Goal: Consume media (video, audio): Consume media (video, audio)

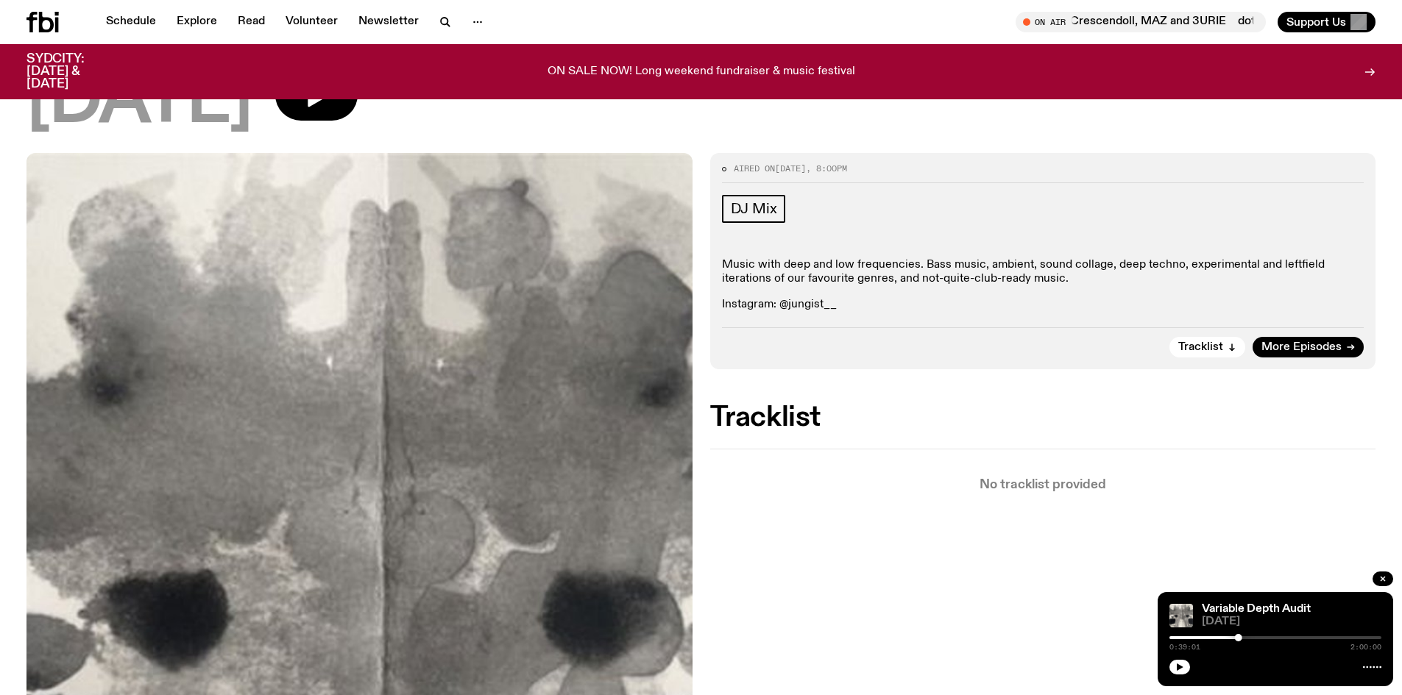
scroll to position [135, 0]
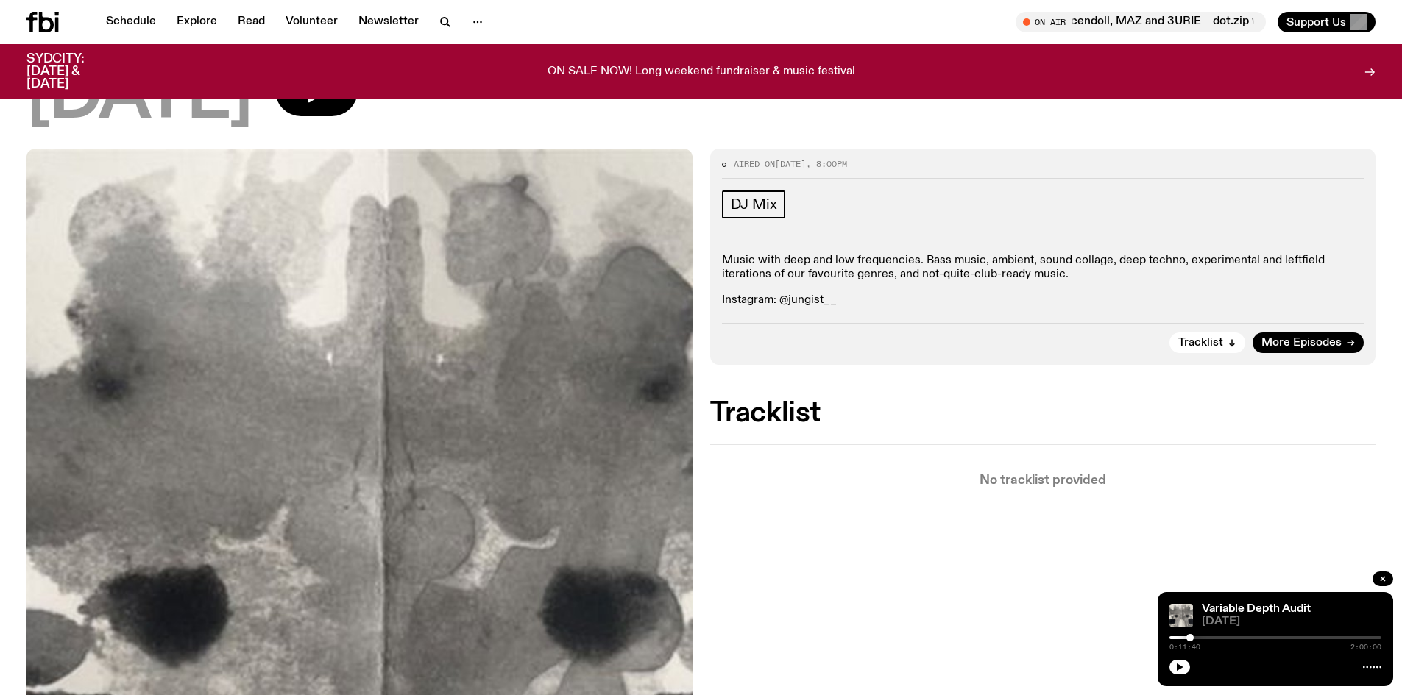
drag, startPoint x: 1238, startPoint y: 640, endPoint x: 1190, endPoint y: 633, distance: 47.7
click at [1190, 633] on div "Variable Depth Audit [DATE] 0:11:40 2:00:00" at bounding box center [1274, 639] width 235 height 94
click at [1180, 668] on icon "button" at bounding box center [1179, 667] width 7 height 7
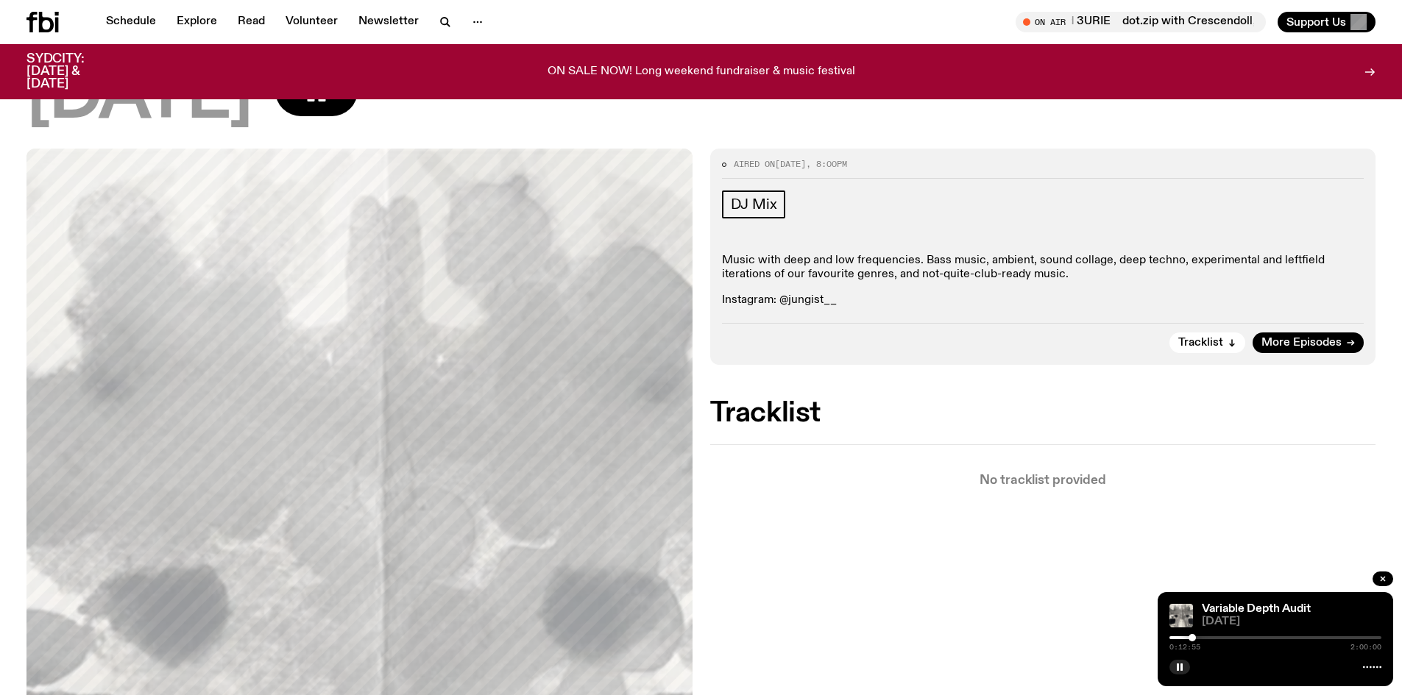
click at [1193, 638] on div at bounding box center [1191, 637] width 7 height 7
click at [1196, 638] on div at bounding box center [1193, 637] width 7 height 7
click at [1183, 670] on icon "button" at bounding box center [1179, 667] width 9 height 9
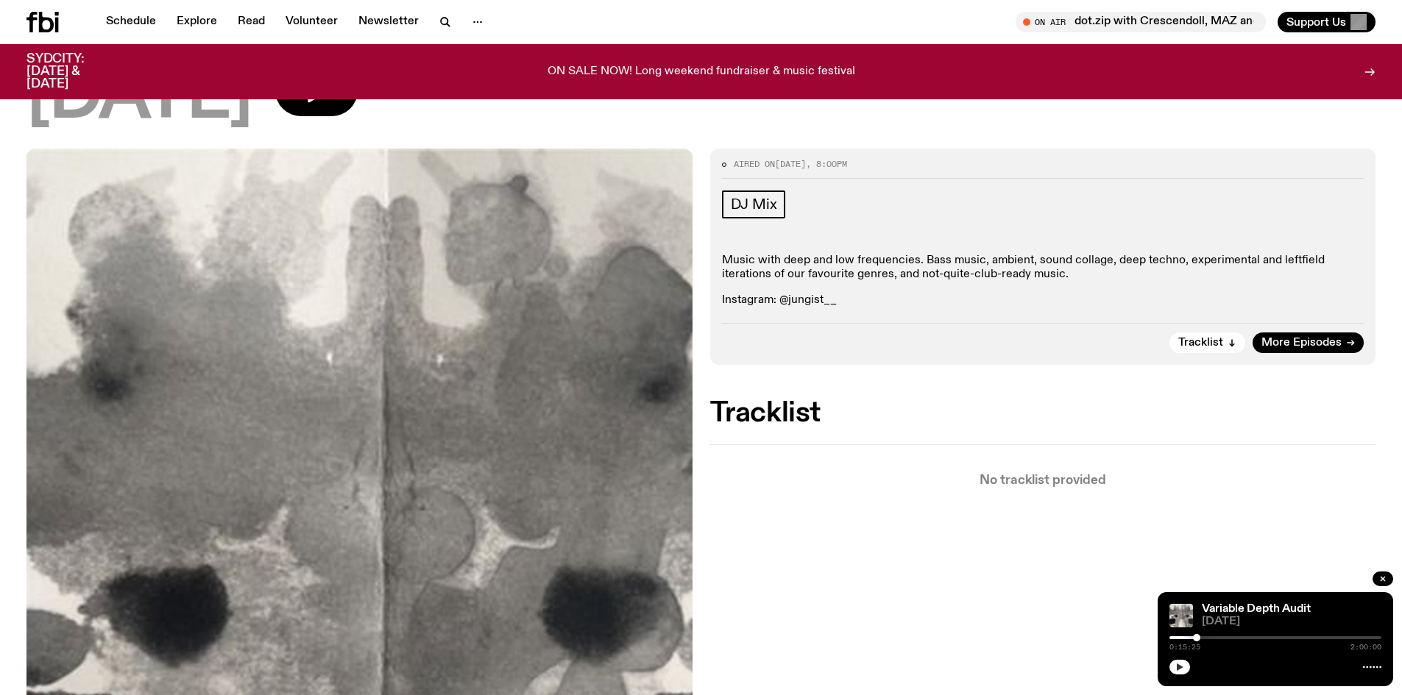
click at [1182, 667] on icon "button" at bounding box center [1179, 667] width 7 height 7
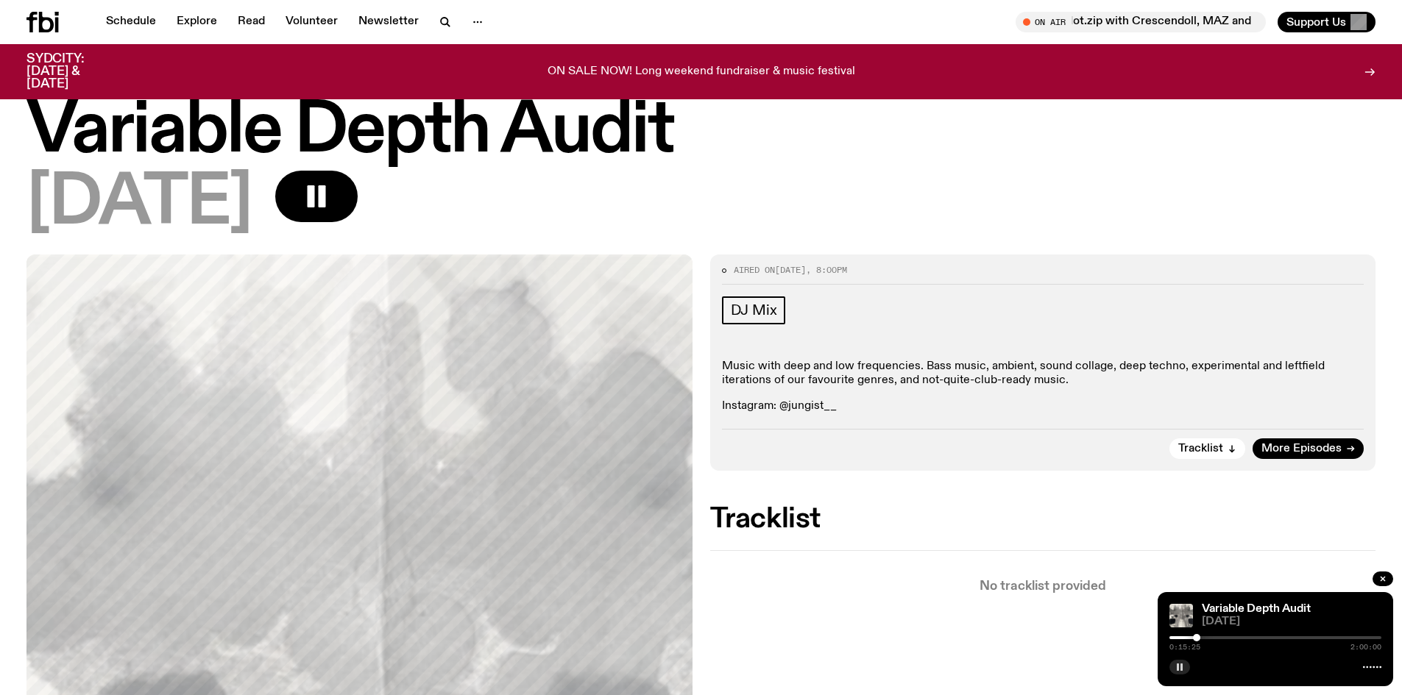
scroll to position [0, 0]
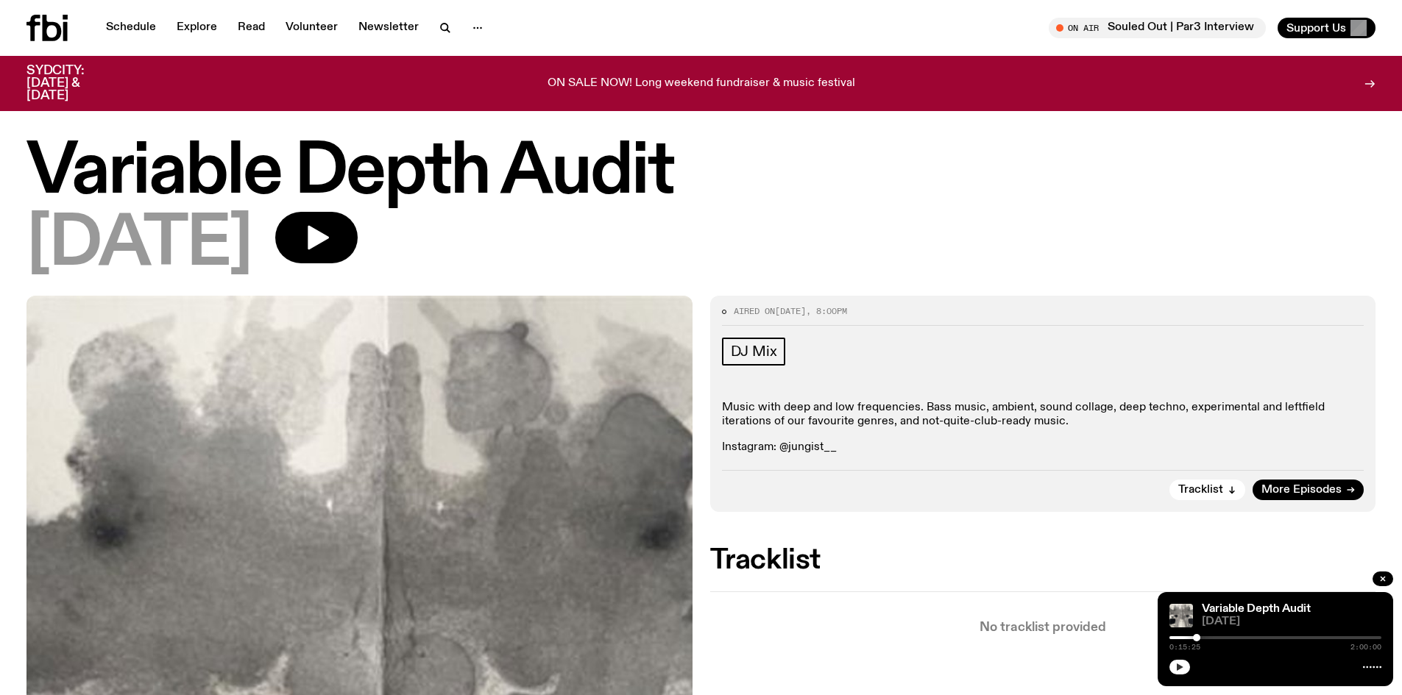
click at [1179, 666] on icon "button" at bounding box center [1179, 667] width 7 height 7
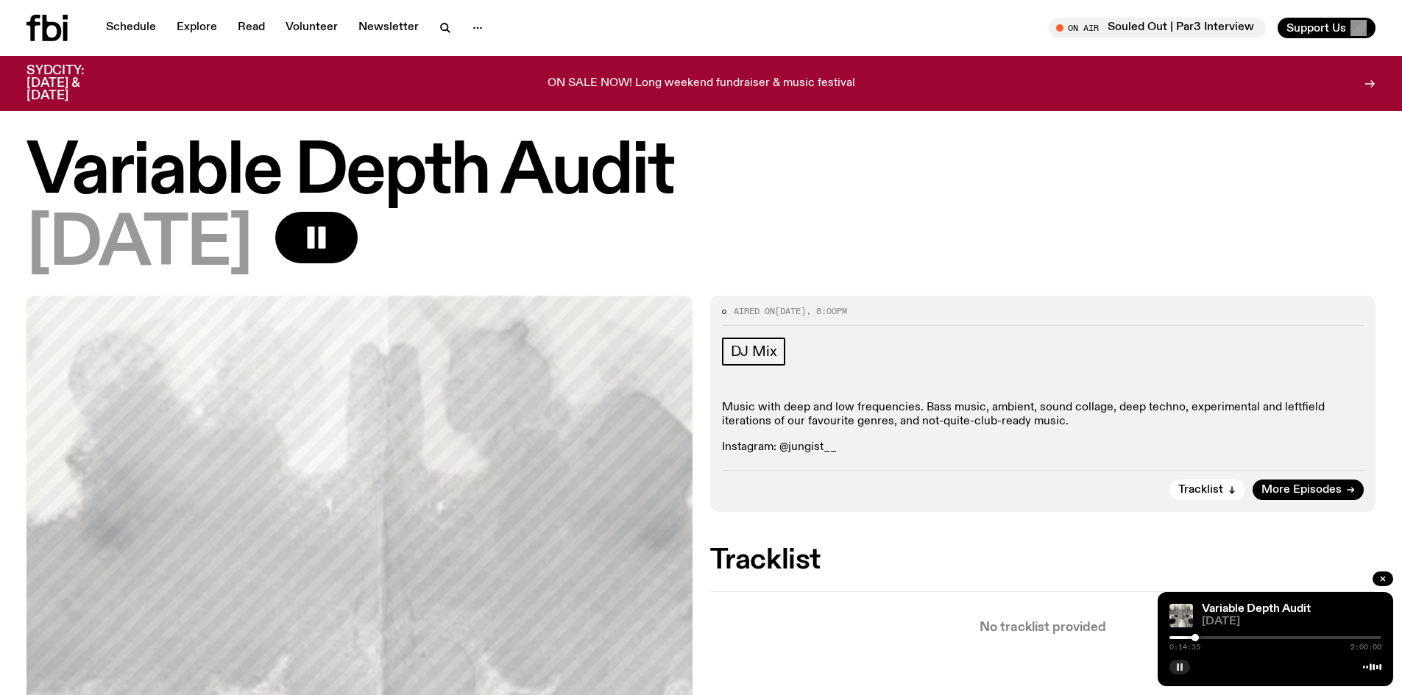
click at [1193, 639] on div at bounding box center [1194, 637] width 7 height 7
click at [1189, 639] on div at bounding box center [1191, 637] width 7 height 7
click at [1187, 639] on div at bounding box center [1187, 637] width 7 height 7
click at [1183, 636] on div at bounding box center [1185, 637] width 7 height 7
click at [1180, 638] on div at bounding box center [1181, 637] width 7 height 7
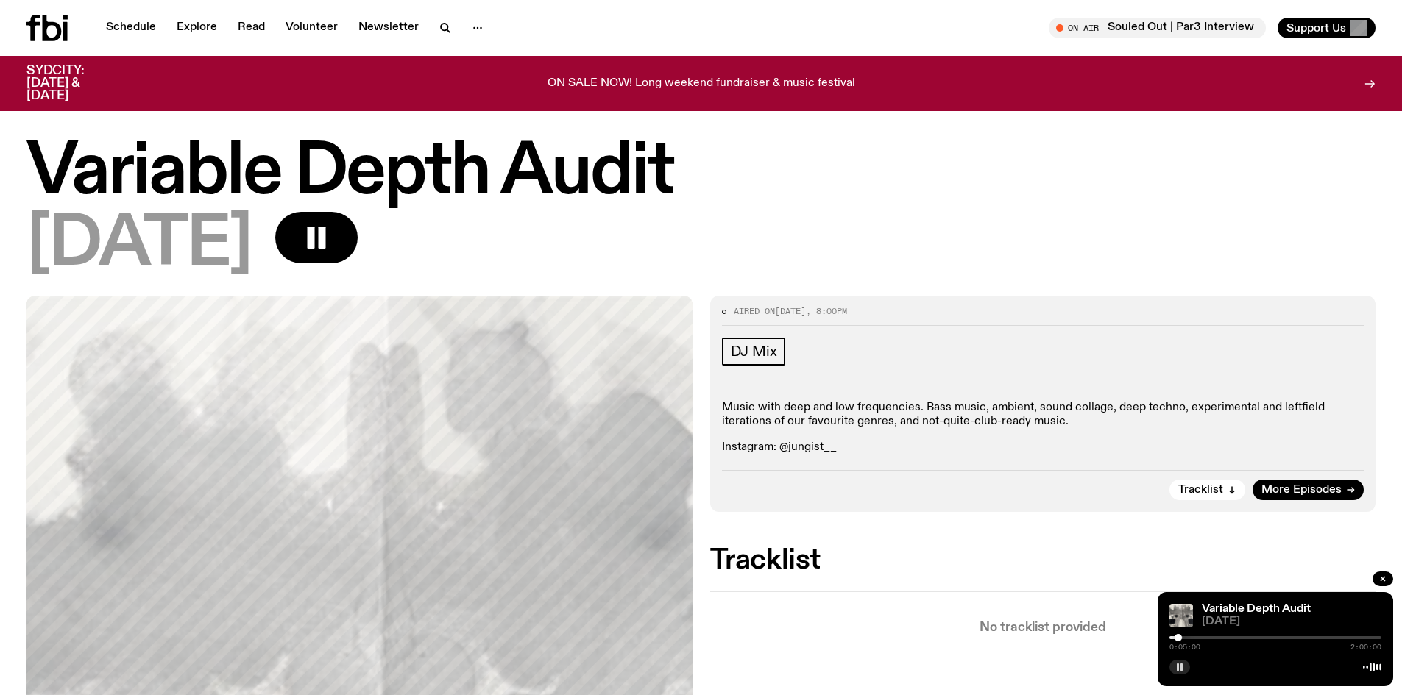
click at [1178, 639] on div at bounding box center [1177, 637] width 7 height 7
click at [1187, 638] on div at bounding box center [1182, 637] width 7 height 7
click at [1190, 638] on div at bounding box center [1186, 637] width 7 height 7
click at [1193, 638] on div at bounding box center [1190, 637] width 7 height 7
click at [1196, 637] on div at bounding box center [1195, 637] width 7 height 7
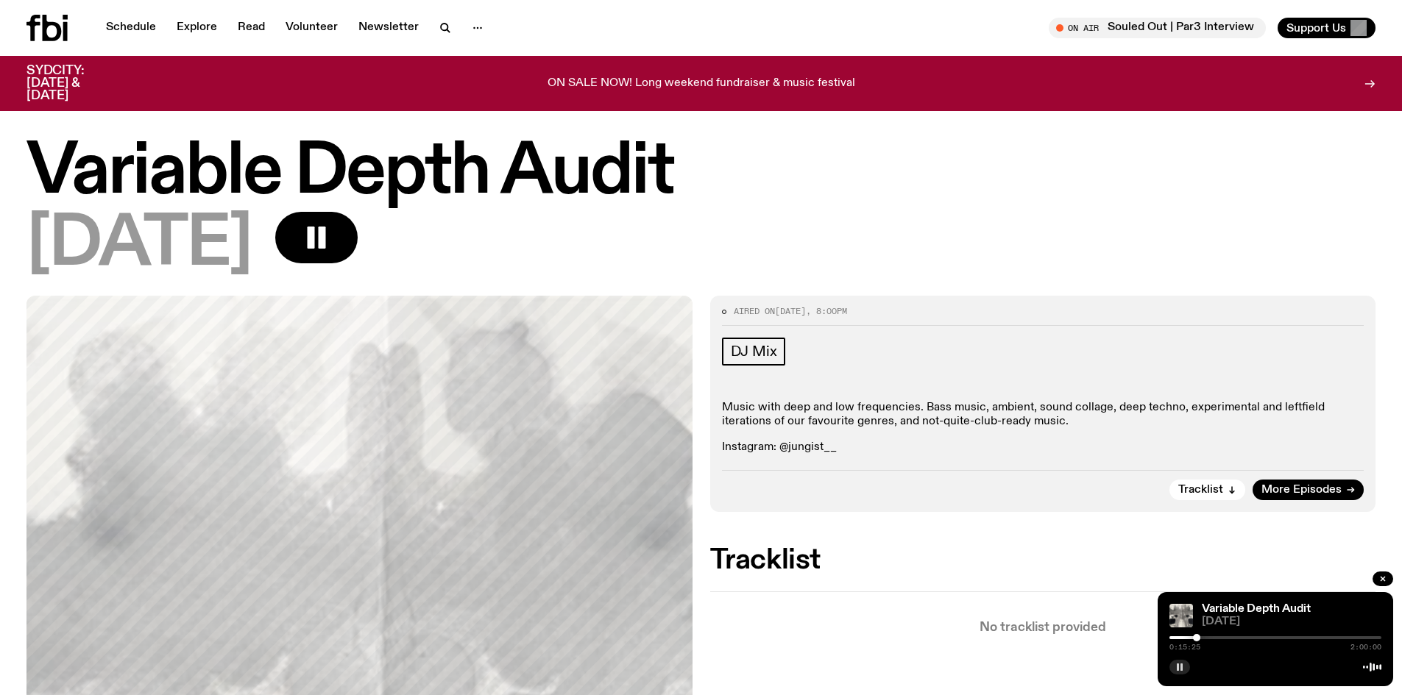
click at [1199, 637] on div at bounding box center [1196, 637] width 7 height 7
click at [1198, 637] on div at bounding box center [1197, 637] width 7 height 7
click at [1195, 639] on div at bounding box center [1194, 637] width 7 height 7
click at [1194, 637] on div at bounding box center [1193, 637] width 7 height 7
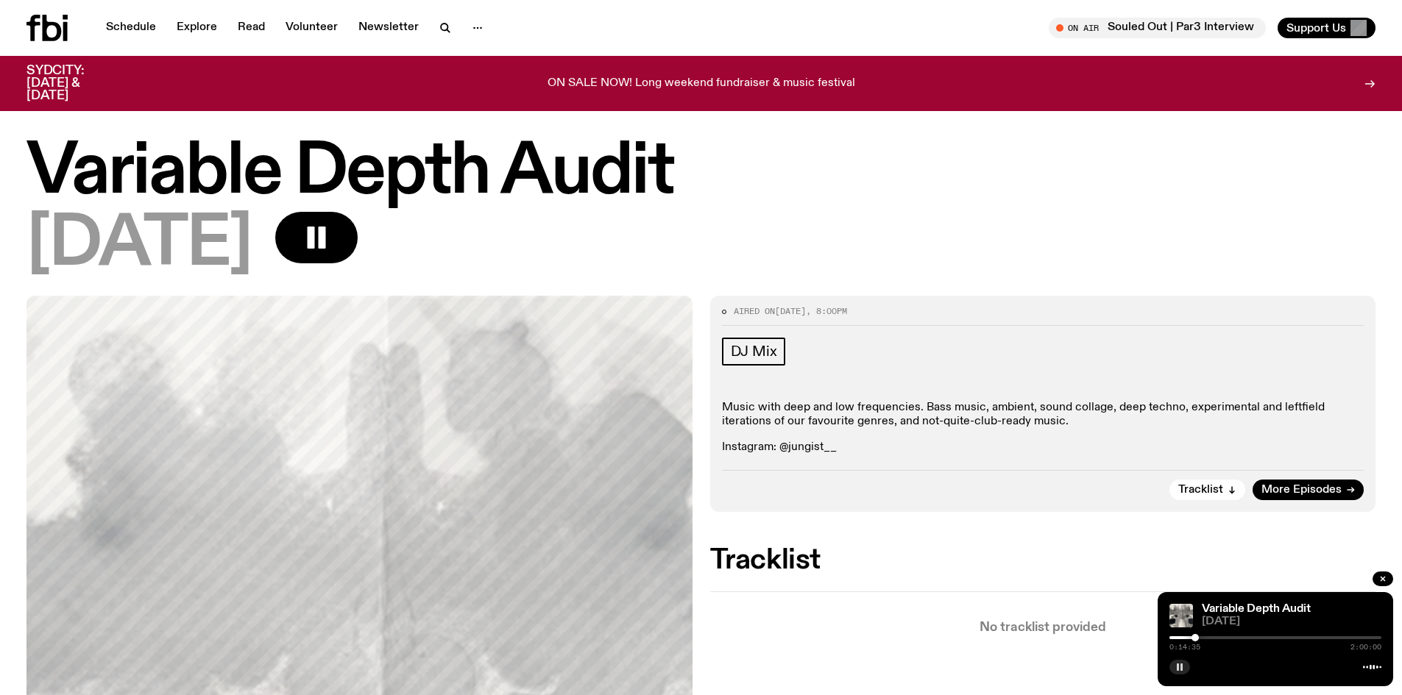
click at [1196, 637] on div at bounding box center [1194, 637] width 7 height 7
click at [1196, 637] on div at bounding box center [1195, 637] width 7 height 7
click at [1198, 636] on div at bounding box center [1197, 637] width 7 height 7
click at [1211, 639] on div at bounding box center [1210, 637] width 7 height 7
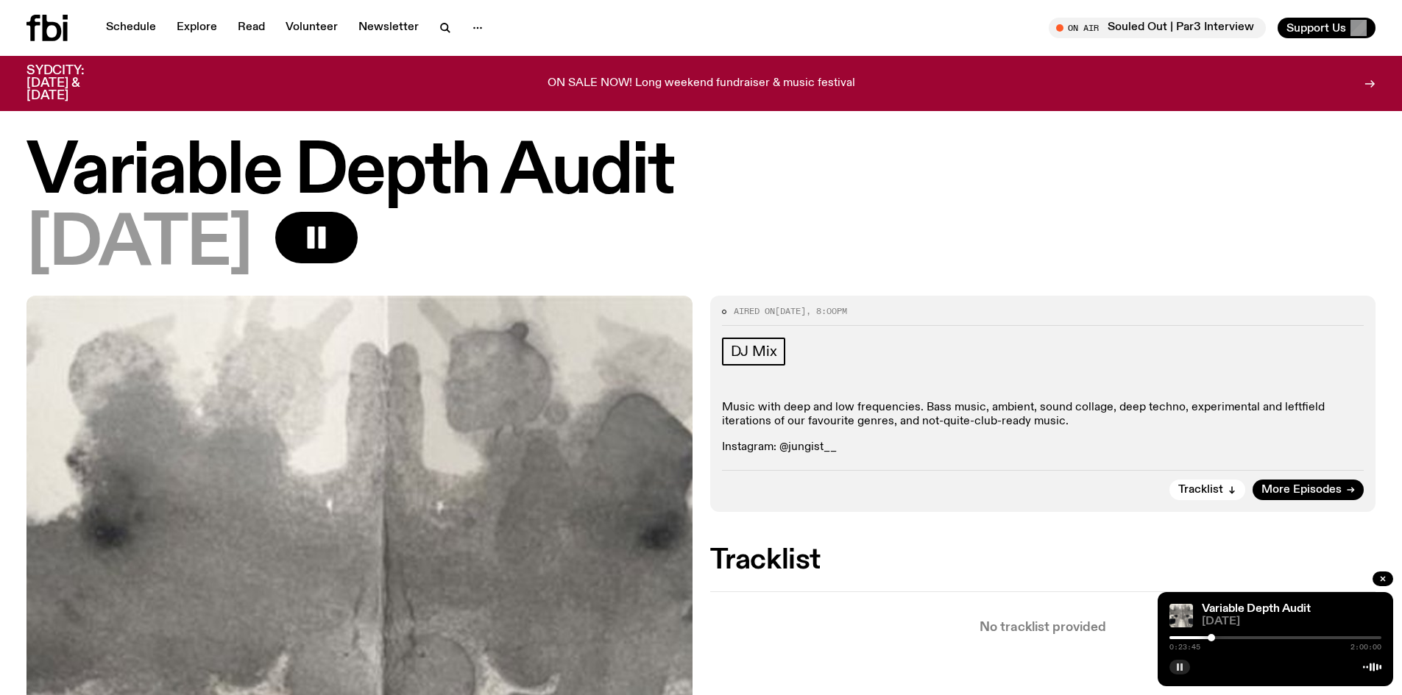
click at [1212, 639] on div at bounding box center [1210, 637] width 7 height 7
click at [1214, 638] on div at bounding box center [1212, 637] width 7 height 7
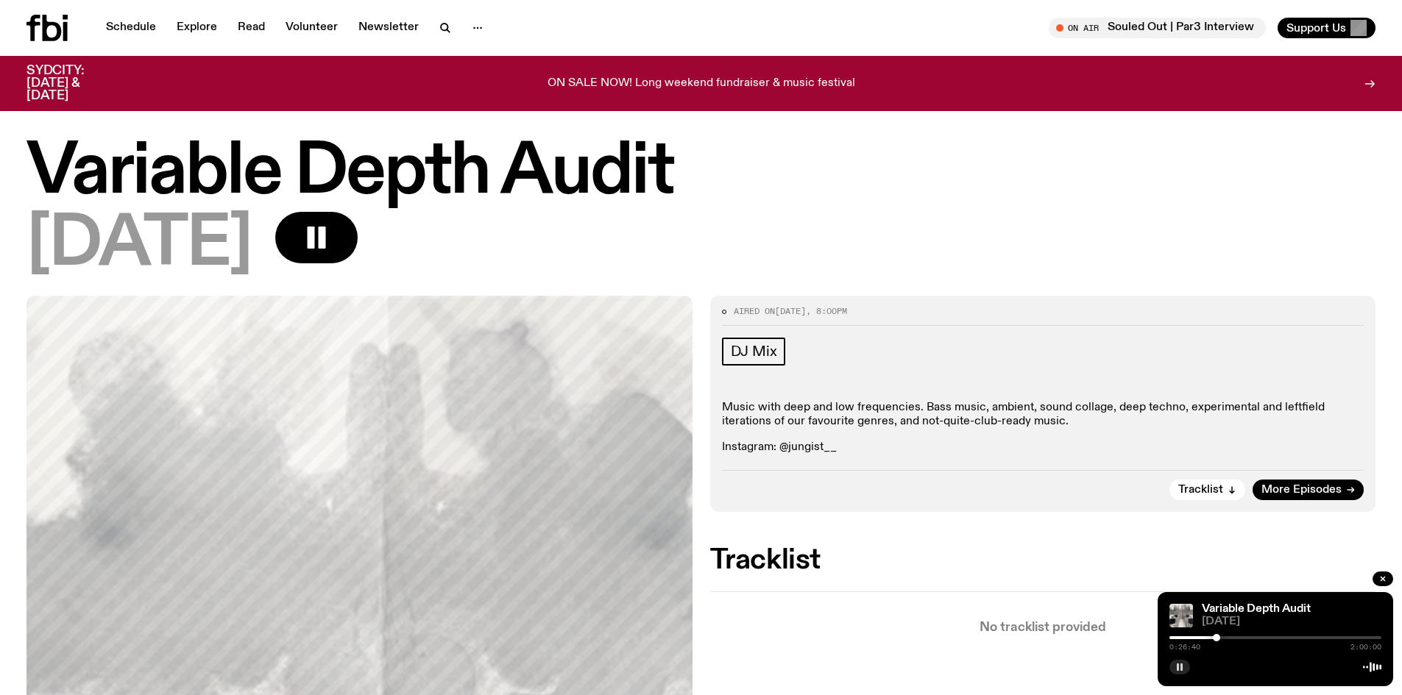
click at [1216, 638] on div at bounding box center [1215, 637] width 7 height 7
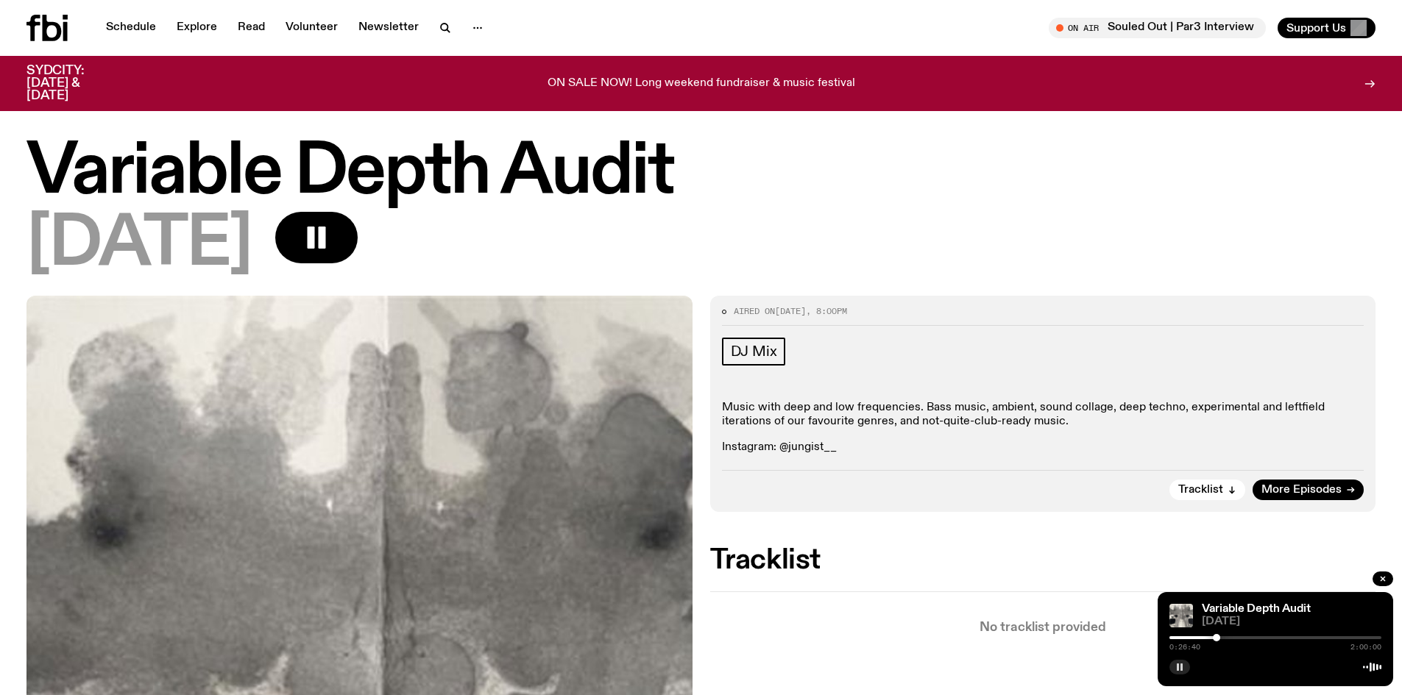
click at [1218, 638] on div at bounding box center [1215, 637] width 7 height 7
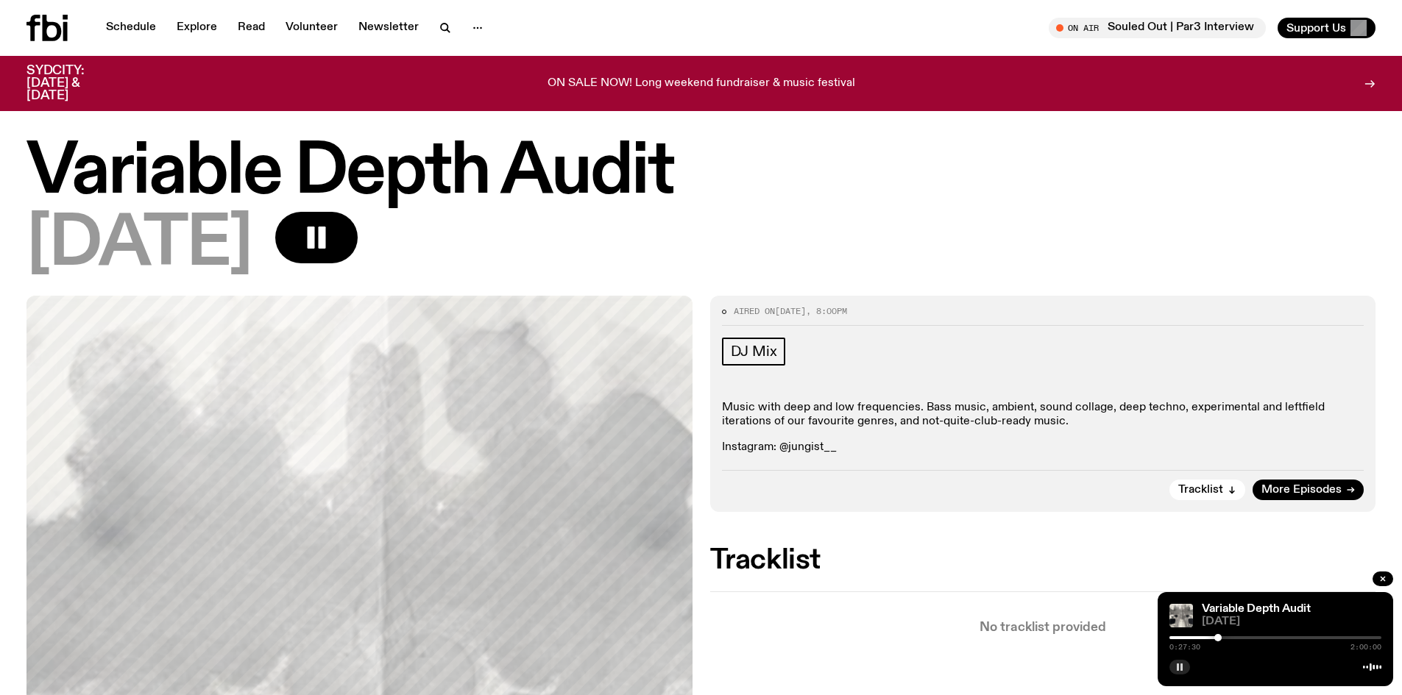
click at [1218, 638] on div at bounding box center [1217, 637] width 7 height 7
click at [1215, 638] on div at bounding box center [1215, 637] width 7 height 7
click at [1213, 637] on div at bounding box center [1213, 637] width 7 height 7
click at [331, 227] on icon "button" at bounding box center [316, 237] width 29 height 29
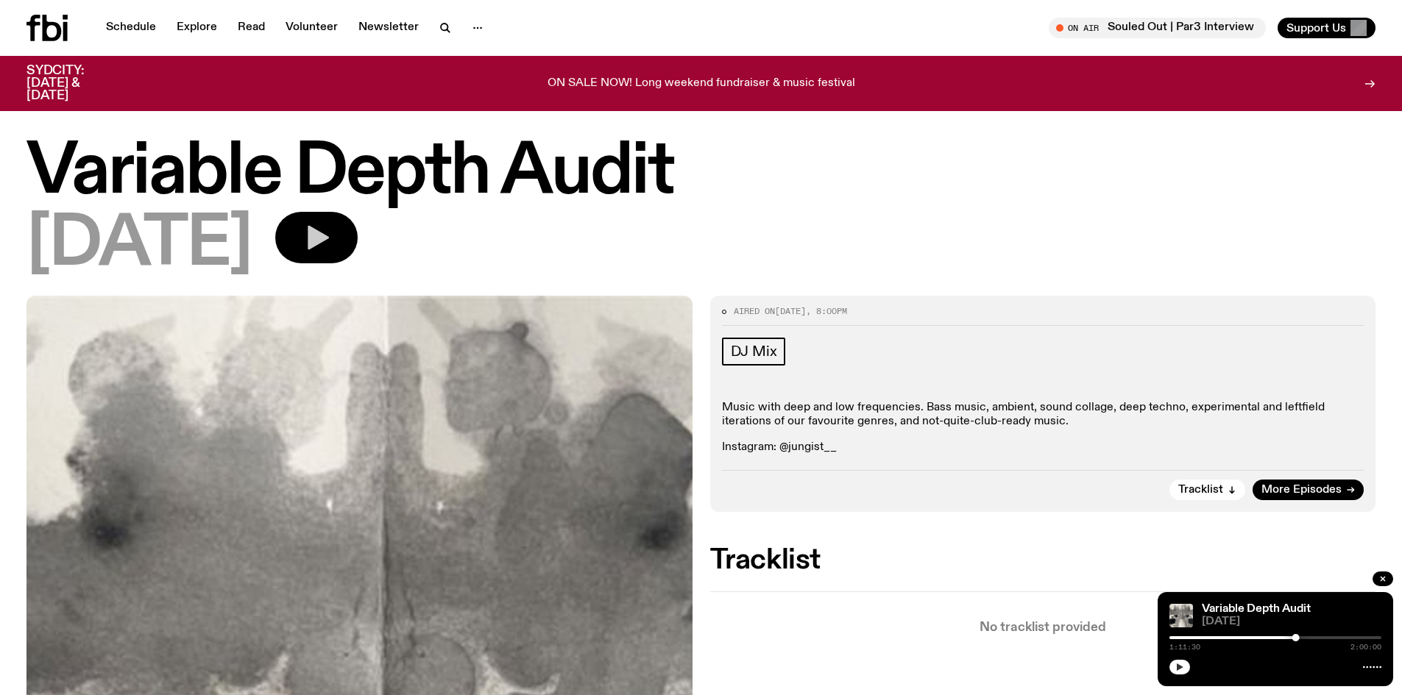
click at [1185, 672] on button "button" at bounding box center [1179, 667] width 21 height 15
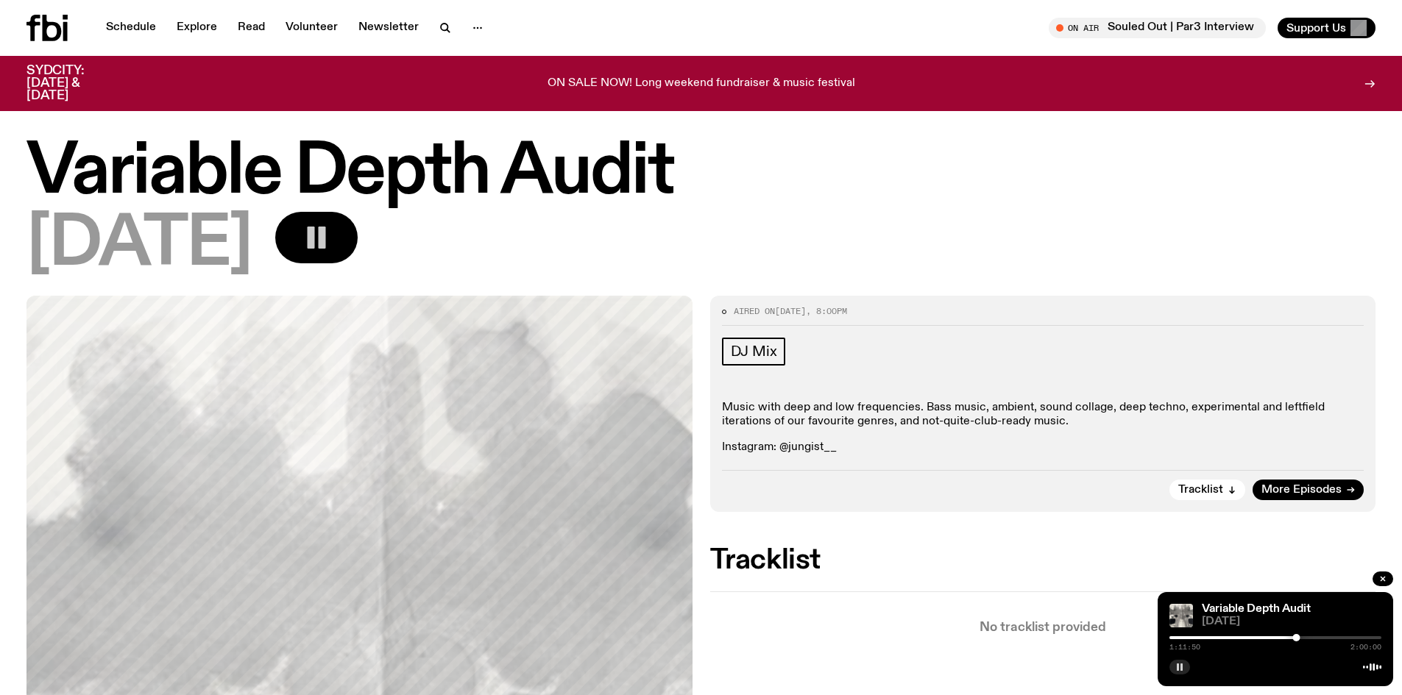
click at [1181, 668] on rect "button" at bounding box center [1181, 667] width 2 height 7
